Goal: Navigation & Orientation: Find specific page/section

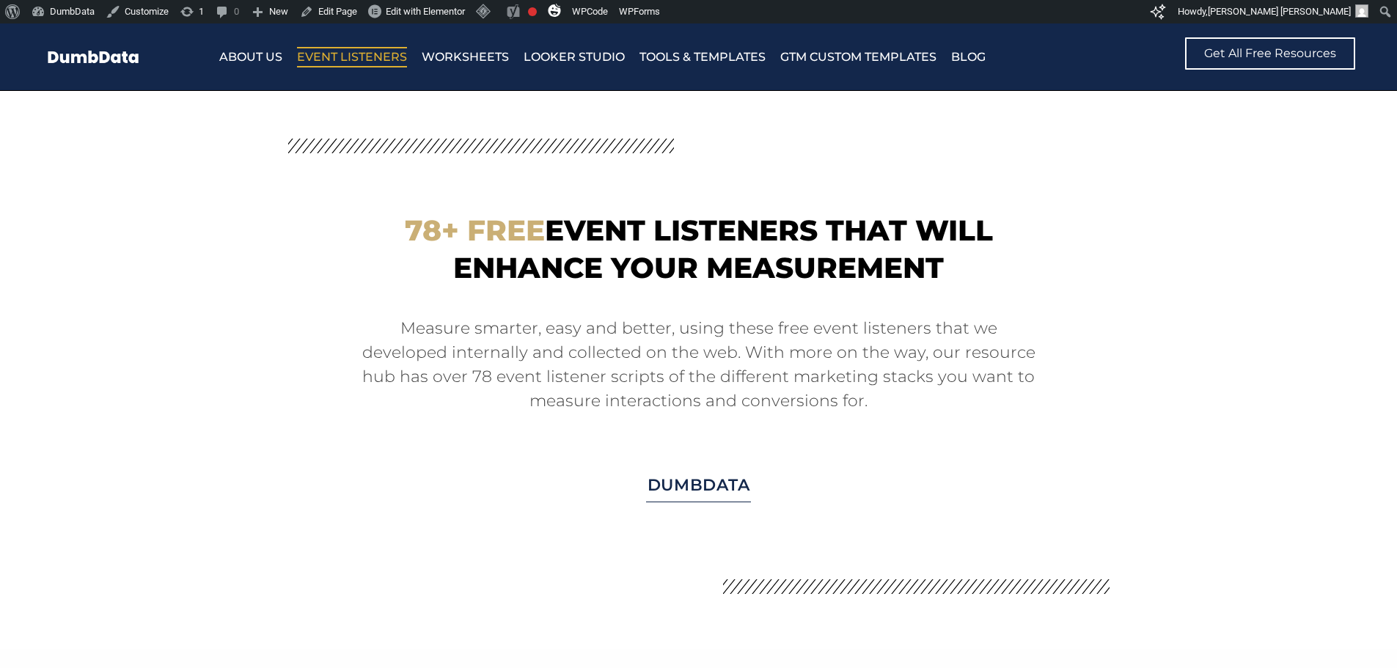
scroll to position [11459, 0]
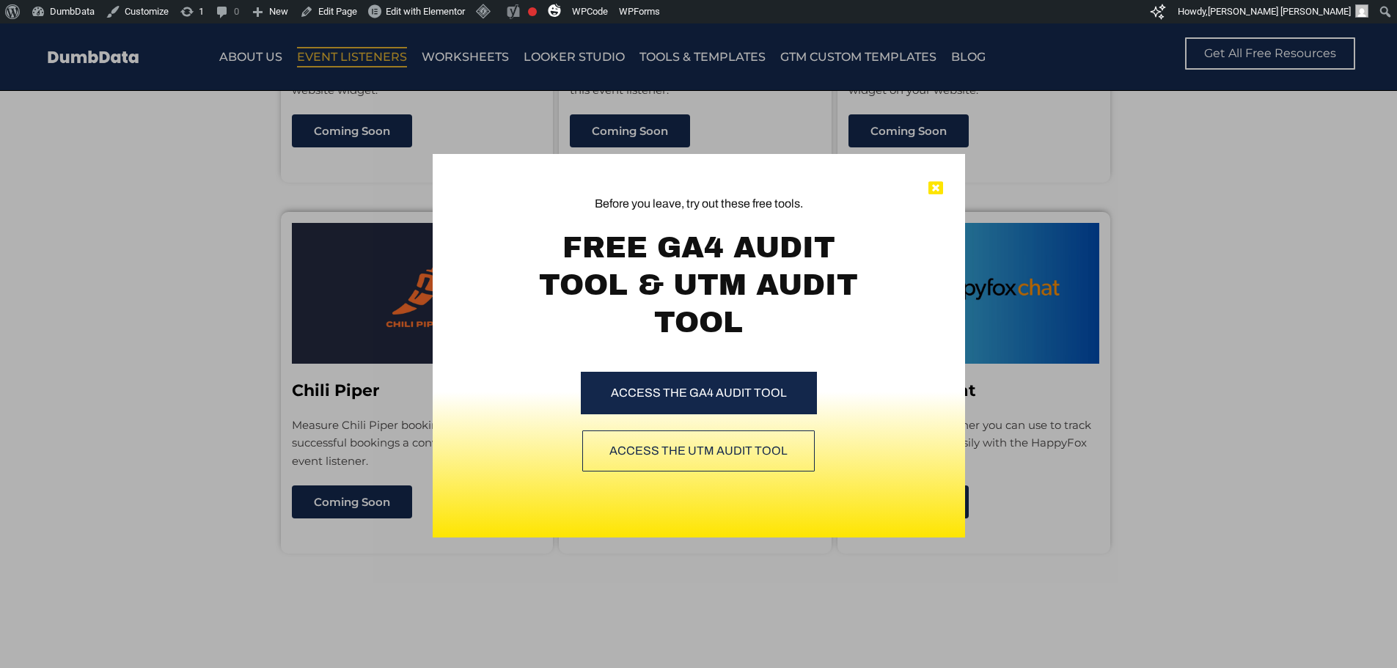
click at [929, 191] on icon at bounding box center [935, 188] width 15 height 15
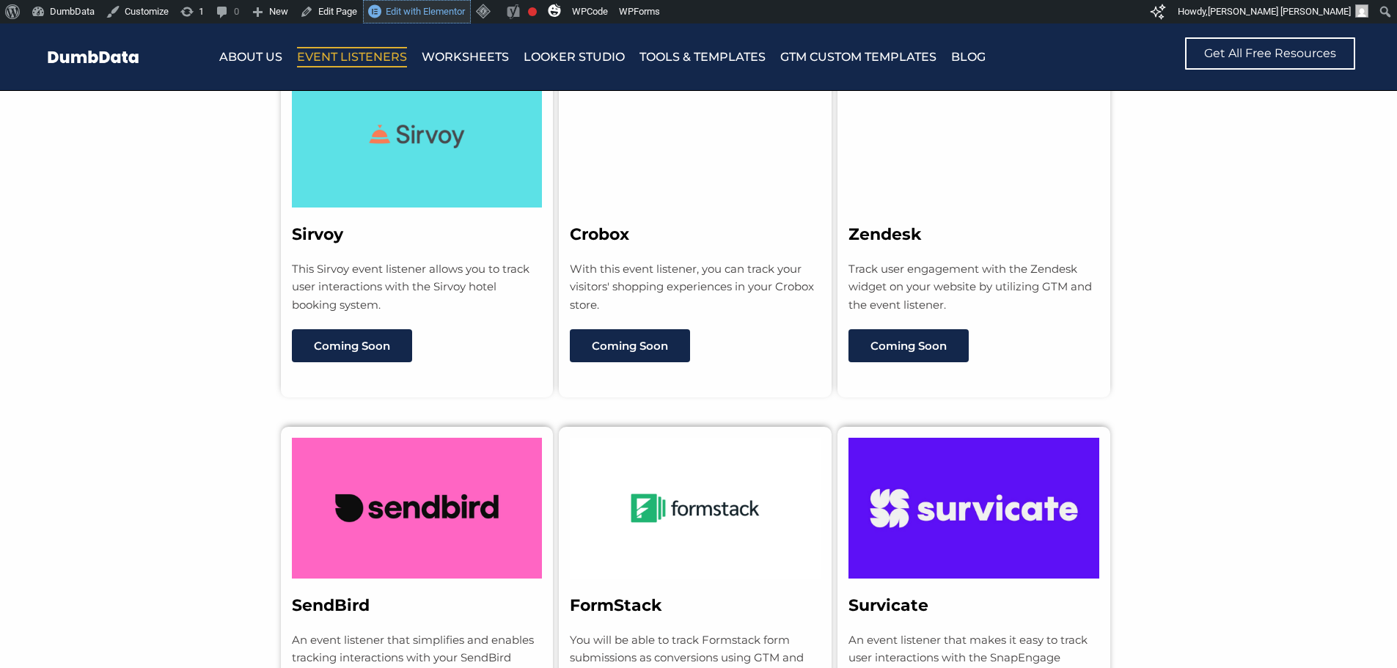
scroll to position [10871, 0]
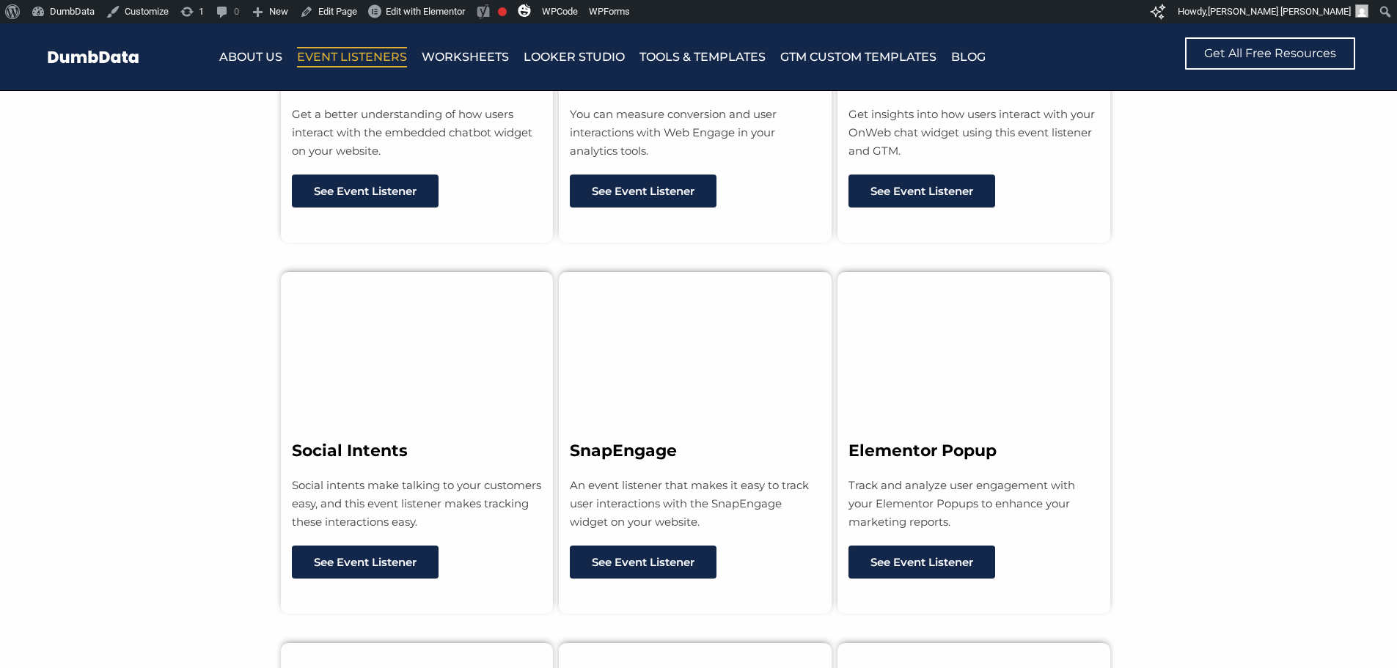
scroll to position [6305, 0]
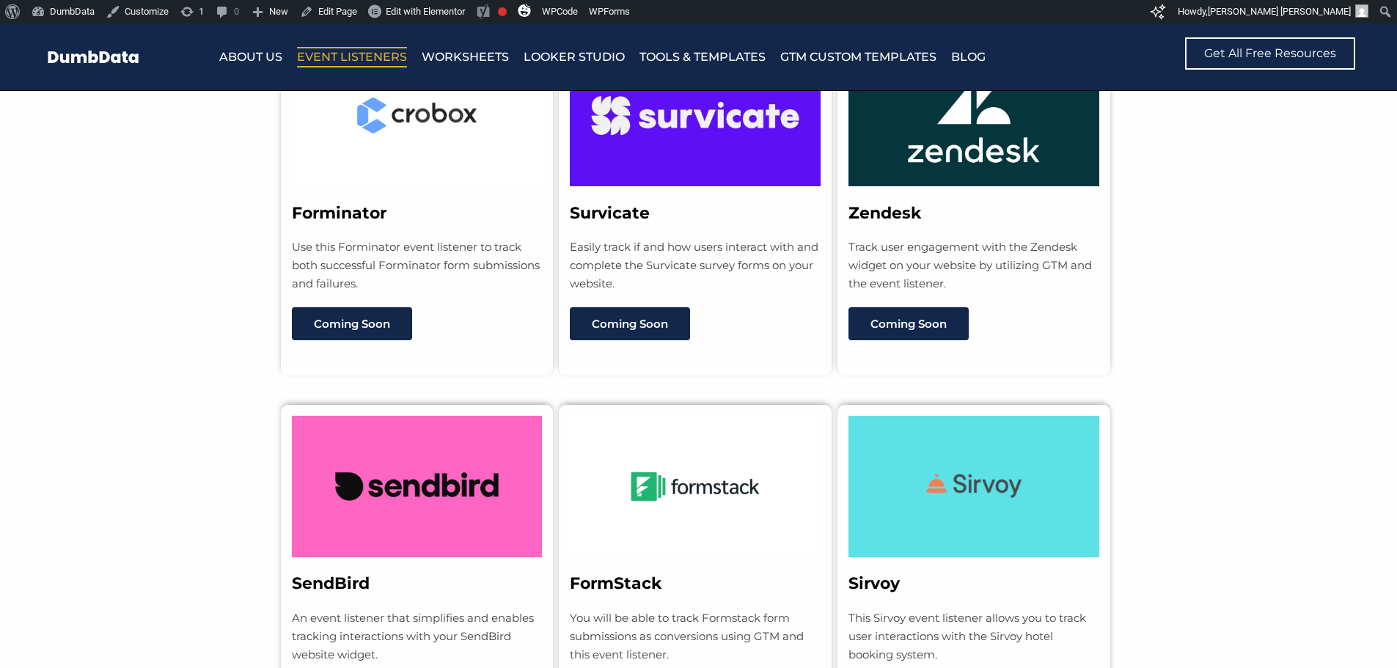
scroll to position [10905, 0]
